Goal: Task Accomplishment & Management: Complete application form

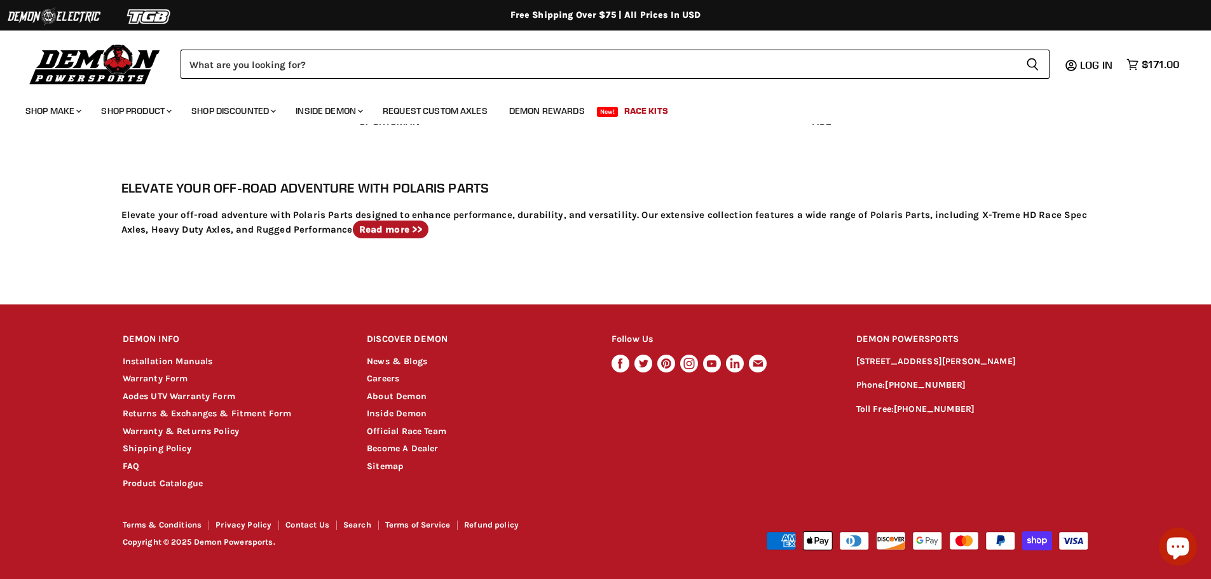
scroll to position [707, 0]
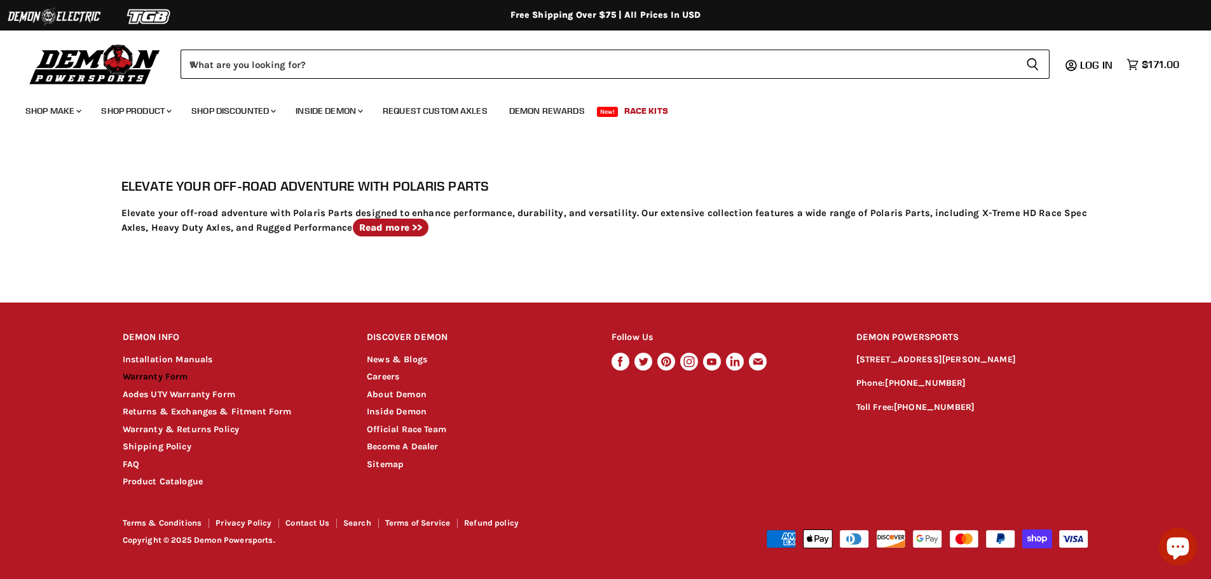
click at [182, 378] on link "Warranty Form" at bounding box center [155, 376] width 65 height 11
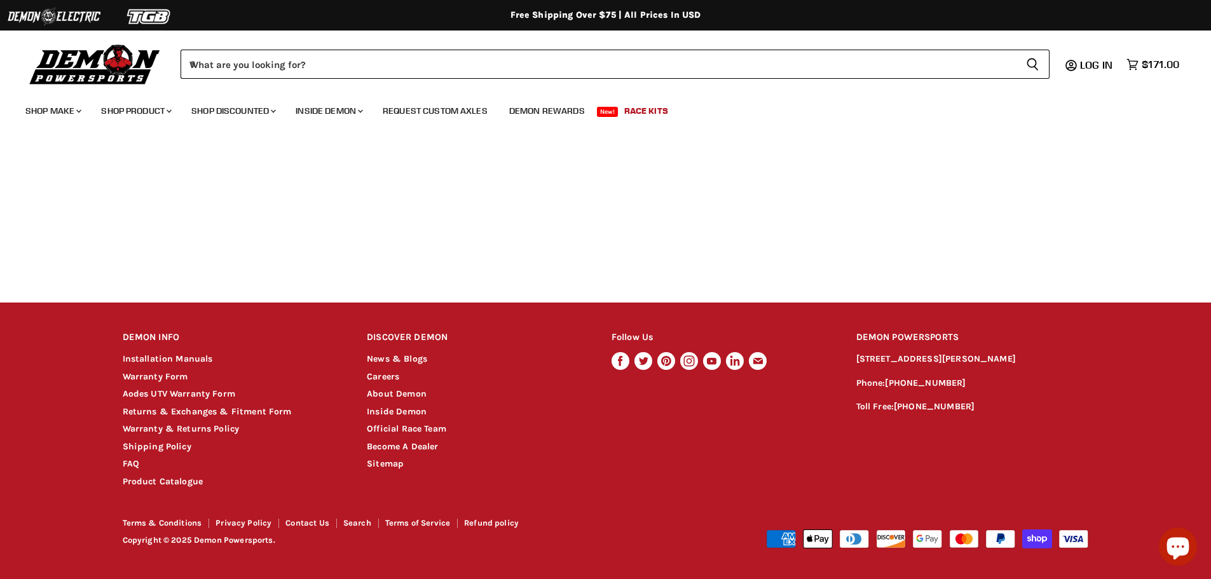
scroll to position [641, 0]
click at [151, 376] on link "Warranty Form" at bounding box center [155, 376] width 65 height 11
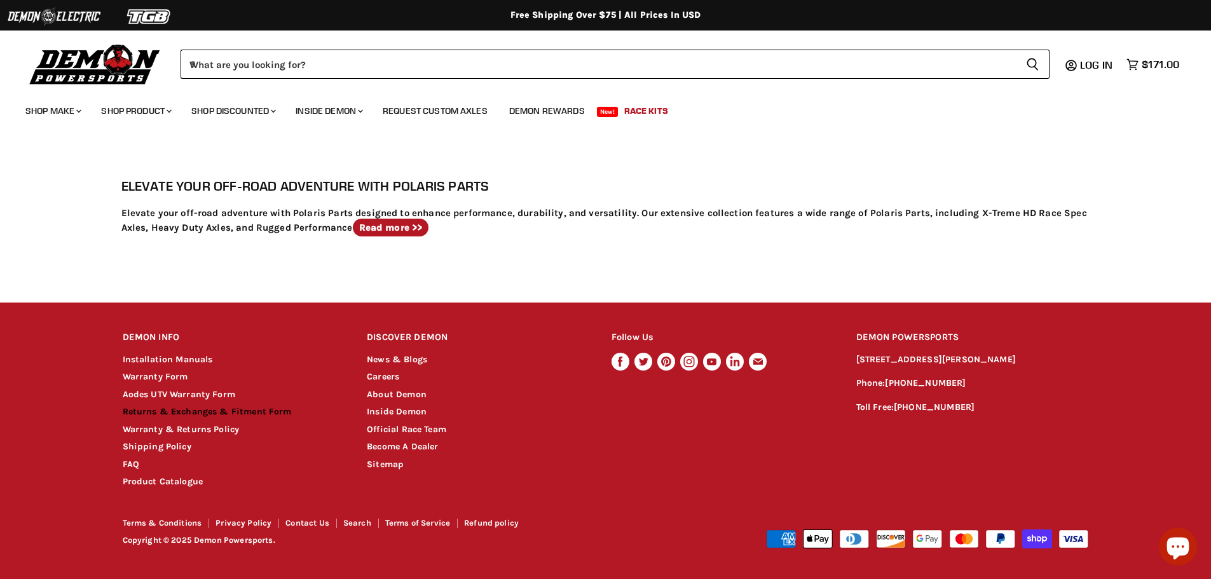
click at [226, 414] on link "Returns & Exchanges & Fitment Form" at bounding box center [207, 411] width 169 height 11
